Goal: Information Seeking & Learning: Learn about a topic

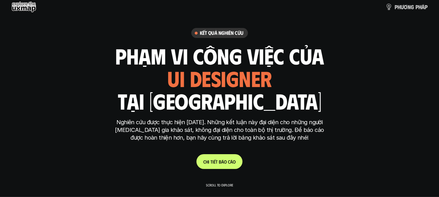
scroll to position [64, 0]
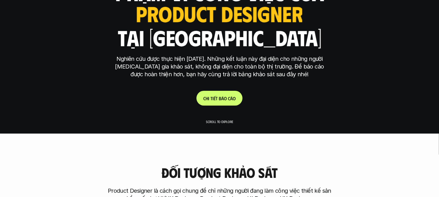
click at [213, 96] on p "C h i t i ế t b á o c á o" at bounding box center [219, 98] width 32 height 5
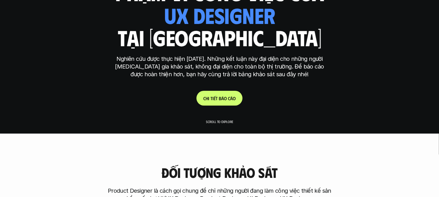
scroll to position [127, 0]
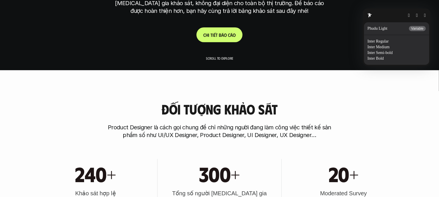
click at [425, 15] on button "button" at bounding box center [425, 15] width 2 height 5
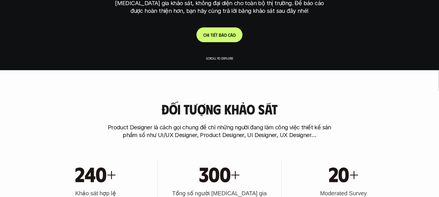
click at [206, 57] on p "Scroll to explore" at bounding box center [219, 58] width 27 height 4
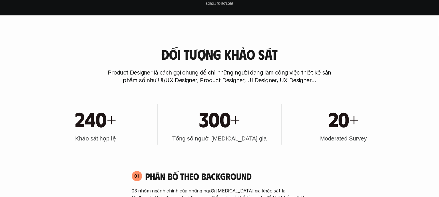
scroll to position [191, 0]
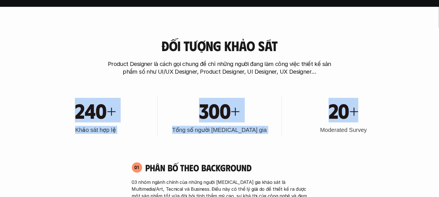
drag, startPoint x: 60, startPoint y: 107, endPoint x: 365, endPoint y: 115, distance: 305.2
click at [365, 115] on div "240+ Khảo sát hợp lệ 300+ Tổng số người [MEDICAL_DATA] gia 20+ Moderated Survey" at bounding box center [220, 116] width 366 height 58
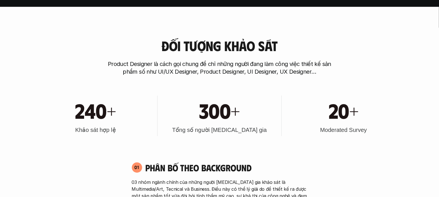
drag, startPoint x: 69, startPoint y: 109, endPoint x: 110, endPoint y: 109, distance: 40.9
click at [107, 109] on div "240+" at bounding box center [96, 110] width 118 height 25
click at [133, 90] on div "240+ Khảo sát hợp lệ 300+ Tổng số người [MEDICAL_DATA] gia 20+ Moderated Survey" at bounding box center [220, 116] width 366 height 58
drag, startPoint x: 89, startPoint y: 114, endPoint x: 184, endPoint y: 120, distance: 95.2
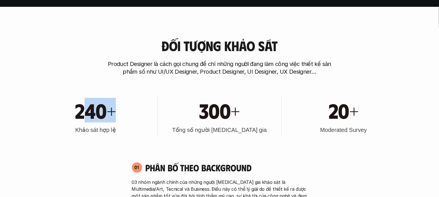
click at [165, 118] on div "240+ Khảo sát hợp lệ 300+ Tổng số người [MEDICAL_DATA] gia 20+ Moderated Survey" at bounding box center [220, 116] width 366 height 58
click at [102, 110] on h1 "240+" at bounding box center [95, 110] width 41 height 25
drag, startPoint x: 71, startPoint y: 110, endPoint x: 137, endPoint y: 114, distance: 65.7
click at [110, 113] on div "240+" at bounding box center [96, 110] width 118 height 25
click at [133, 105] on div "240+" at bounding box center [96, 110] width 118 height 25
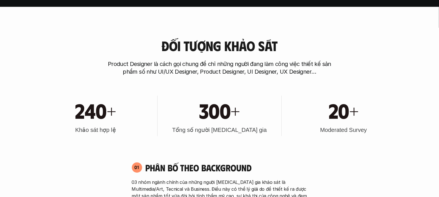
drag, startPoint x: 65, startPoint y: 120, endPoint x: 40, endPoint y: 122, distance: 25.3
click at [49, 121] on div "240+" at bounding box center [96, 110] width 118 height 25
drag, startPoint x: 40, startPoint y: 114, endPoint x: 172, endPoint y: 126, distance: 132.2
click at [146, 124] on div "240+ Khảo sát hợp lệ" at bounding box center [96, 116] width 118 height 41
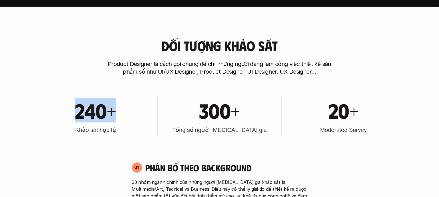
click at [145, 91] on div "240+ Khảo sát hợp lệ 300+ Tổng số người [MEDICAL_DATA] gia 20+ Moderated Survey" at bounding box center [220, 116] width 366 height 58
drag, startPoint x: 101, startPoint y: 112, endPoint x: 21, endPoint y: 120, distance: 80.2
click at [38, 118] on div "240+" at bounding box center [96, 110] width 118 height 25
drag, startPoint x: 285, startPoint y: 99, endPoint x: 282, endPoint y: 92, distance: 7.4
click at [284, 95] on div "240+ Khảo sát hợp lệ 300+ Tổng số người [MEDICAL_DATA] gia 20+ Moderated Survey" at bounding box center [220, 116] width 366 height 58
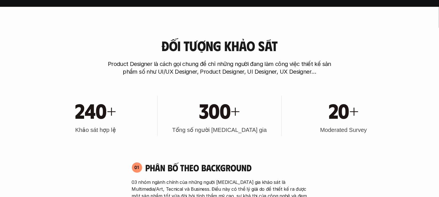
drag, startPoint x: 184, startPoint y: 112, endPoint x: 145, endPoint y: 133, distance: 44.9
click at [154, 128] on div "240+ Khảo sát hợp lệ 300+ Tổng số người [MEDICAL_DATA] gia 20+ Moderated Survey" at bounding box center [220, 116] width 366 height 58
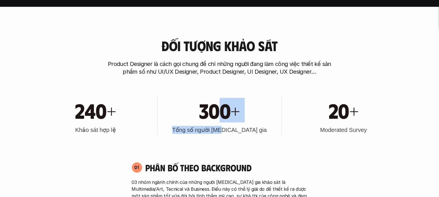
drag, startPoint x: 235, startPoint y: 143, endPoint x: 213, endPoint y: 115, distance: 35.4
click at [216, 118] on div "240+ Khảo sát hợp lệ 300+ Tổng số người [MEDICAL_DATA] gia 20+ Moderated Survey" at bounding box center [220, 116] width 366 height 58
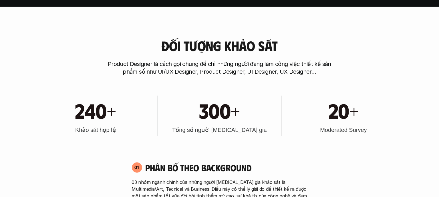
drag, startPoint x: 185, startPoint y: 116, endPoint x: 147, endPoint y: 122, distance: 37.9
click at [161, 121] on div "300+" at bounding box center [220, 110] width 118 height 25
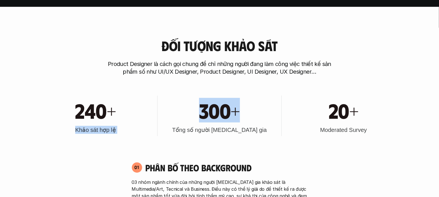
drag, startPoint x: 163, startPoint y: 124, endPoint x: 261, endPoint y: 124, distance: 98.7
click at [258, 124] on div "240+ Khảo sát hợp lệ 300+ Tổng số người [MEDICAL_DATA] gia 20+ Moderated Survey" at bounding box center [220, 116] width 366 height 58
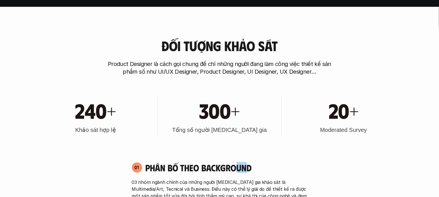
drag, startPoint x: 243, startPoint y: 157, endPoint x: 204, endPoint y: 144, distance: 40.6
drag, startPoint x: 192, startPoint y: 131, endPoint x: 203, endPoint y: 132, distance: 10.6
click at [201, 130] on div "300+ Tổng số người [MEDICAL_DATA] gia" at bounding box center [220, 116] width 118 height 41
click at [177, 135] on div "300+ Tổng số người [MEDICAL_DATA] gia" at bounding box center [220, 116] width 118 height 41
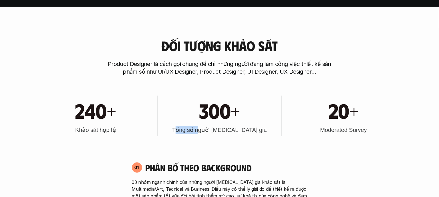
drag, startPoint x: 210, startPoint y: 127, endPoint x: 255, endPoint y: 129, distance: 45.3
click at [231, 128] on h3 "Tổng số người [MEDICAL_DATA] gia" at bounding box center [219, 130] width 95 height 8
click at [256, 130] on div "300+ Tổng số người [MEDICAL_DATA] gia" at bounding box center [220, 116] width 118 height 41
drag, startPoint x: 241, startPoint y: 127, endPoint x: 189, endPoint y: 130, distance: 52.2
click at [189, 130] on div "300+ Tổng số người [MEDICAL_DATA] gia" at bounding box center [220, 116] width 118 height 41
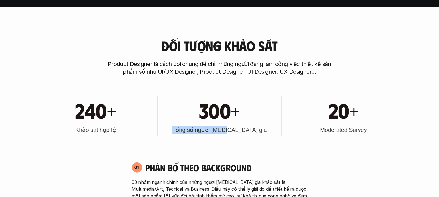
click at [189, 131] on div "300+ Tổng số người [MEDICAL_DATA] gia" at bounding box center [220, 116] width 118 height 41
drag, startPoint x: 220, startPoint y: 131, endPoint x: 257, endPoint y: 137, distance: 37.0
click at [257, 137] on div "240+ Khảo sát hợp lệ 300+ Tổng số người [MEDICAL_DATA] gia 20+ Moderated Survey" at bounding box center [220, 116] width 366 height 58
click at [257, 117] on div "300+" at bounding box center [220, 110] width 118 height 25
drag, startPoint x: 201, startPoint y: 109, endPoint x: 234, endPoint y: 107, distance: 32.4
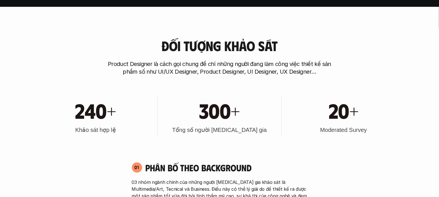
click at [219, 107] on h1 "300+" at bounding box center [219, 110] width 41 height 25
click at [245, 100] on div "300+" at bounding box center [220, 110] width 118 height 25
drag, startPoint x: 249, startPoint y: 114, endPoint x: 134, endPoint y: 121, distance: 114.7
click at [135, 121] on div "240+ Khảo sát hợp lệ 300+ Tổng số người [MEDICAL_DATA] gia 20+ Moderated Survey" at bounding box center [220, 116] width 366 height 58
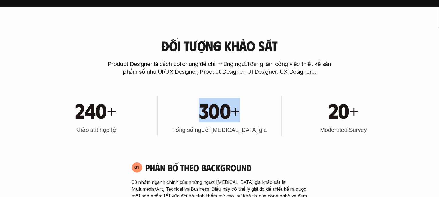
drag, startPoint x: 186, startPoint y: 99, endPoint x: 330, endPoint y: 116, distance: 144.9
click at [311, 116] on div "240+ Khảo sát hợp lệ 300+ Tổng số người [MEDICAL_DATA] gia 20+ Moderated Survey" at bounding box center [220, 116] width 366 height 58
click at [358, 96] on div "20+ Moderated Survey" at bounding box center [344, 116] width 118 height 41
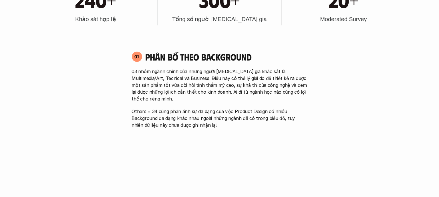
scroll to position [318, 0]
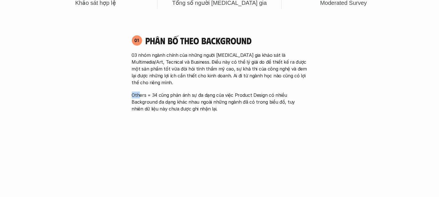
drag, startPoint x: 132, startPoint y: 87, endPoint x: 140, endPoint y: 87, distance: 8.3
click at [140, 92] on p "Others = 34 cũng phản ánh sự đa dạng của việc Product Design có nhiều Backgroun…" at bounding box center [220, 102] width 176 height 21
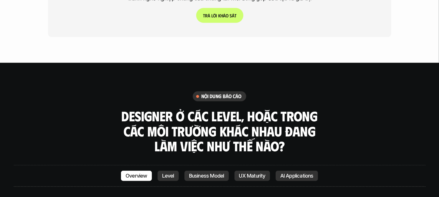
scroll to position [1590, 0]
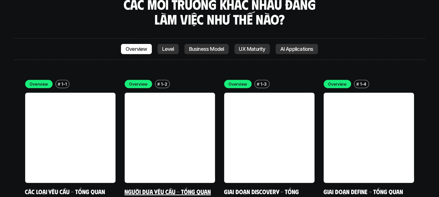
click at [175, 93] on link at bounding box center [170, 138] width 90 height 90
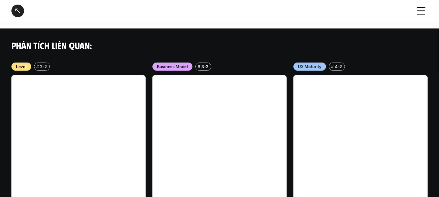
scroll to position [420, 0]
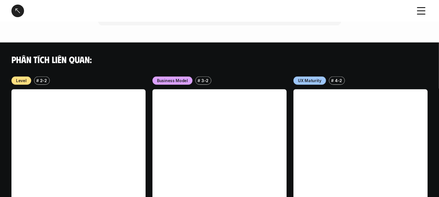
click at [15, 11] on div at bounding box center [17, 11] width 13 height 13
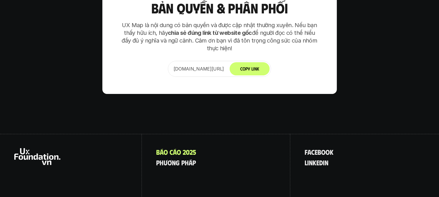
scroll to position [3596, 0]
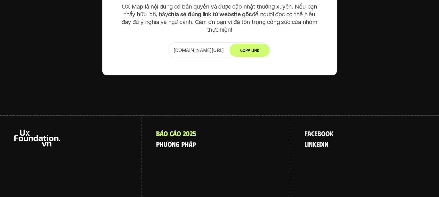
click at [187, 141] on p "p h ư ơ n g p h á p" at bounding box center [176, 144] width 40 height 7
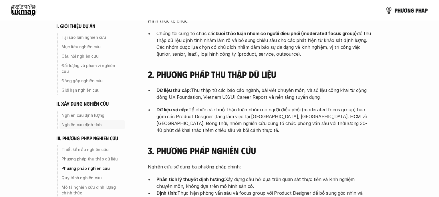
scroll to position [1083, 0]
